Goal: Information Seeking & Learning: Check status

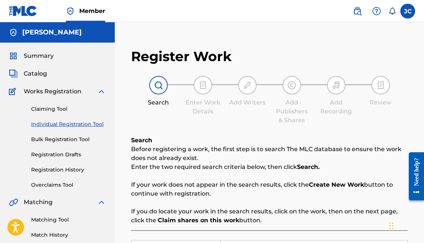
click at [38, 72] on span "Catalog" at bounding box center [35, 73] width 23 height 9
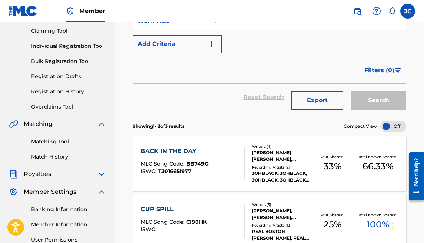
scroll to position [68, 0]
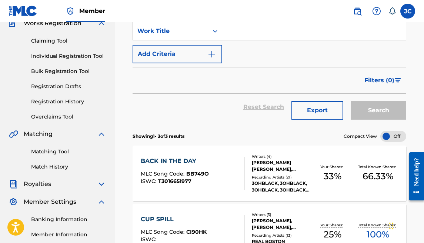
click at [72, 99] on link "Registration History" at bounding box center [68, 102] width 75 height 8
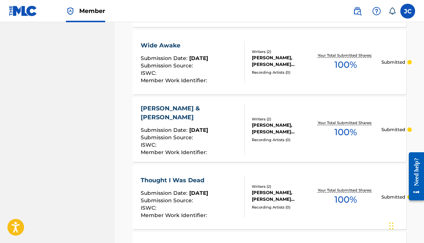
scroll to position [780, 0]
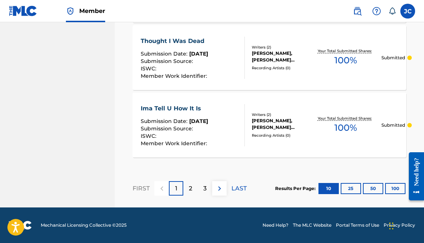
click at [344, 183] on button "25" at bounding box center [351, 188] width 20 height 11
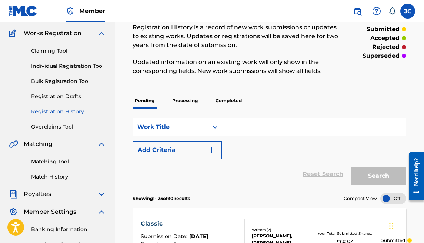
scroll to position [0, 0]
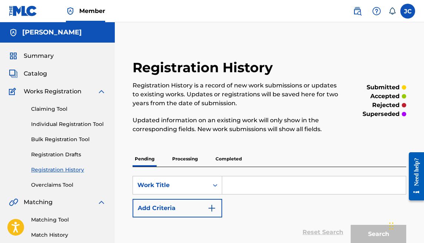
click at [192, 157] on p "Processing" at bounding box center [185, 159] width 30 height 16
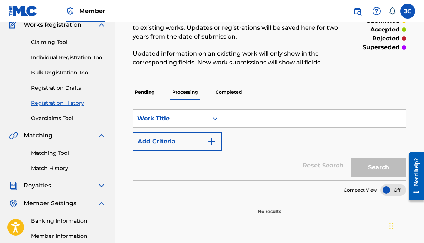
scroll to position [85, 0]
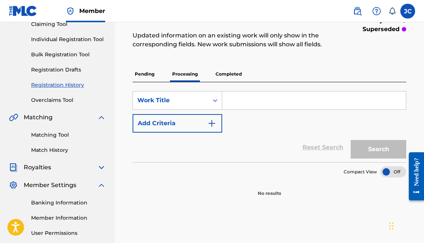
click at [149, 73] on p "Pending" at bounding box center [145, 74] width 24 height 16
